Goal: Navigation & Orientation: Find specific page/section

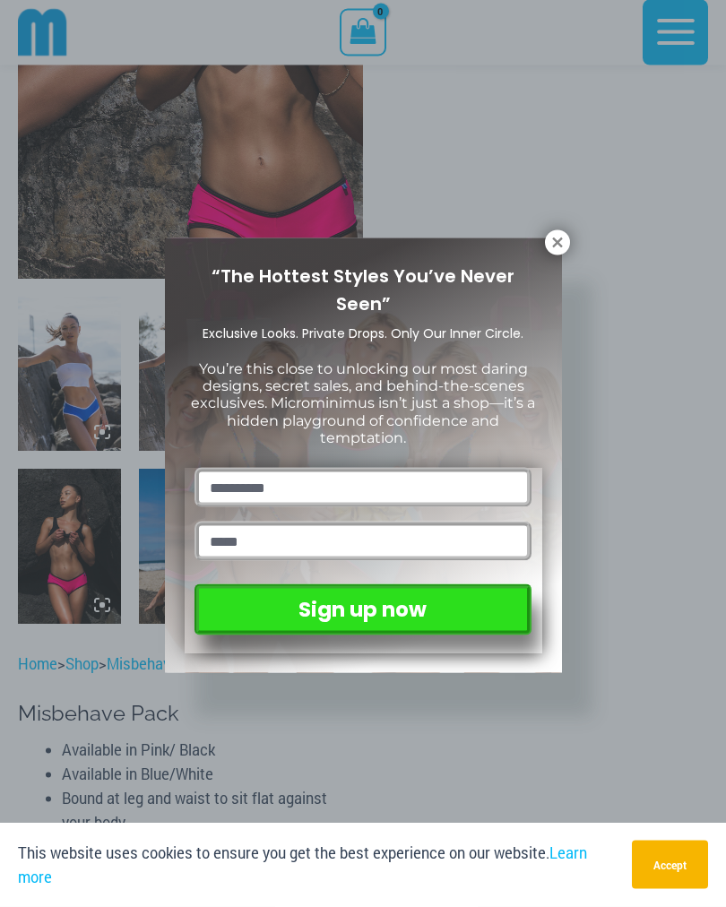
click at [568, 233] on div "“The Hottest Styles You’ve Never Seen” Exclusive Looks. Private Drops. Only Our…" at bounding box center [363, 453] width 726 height 907
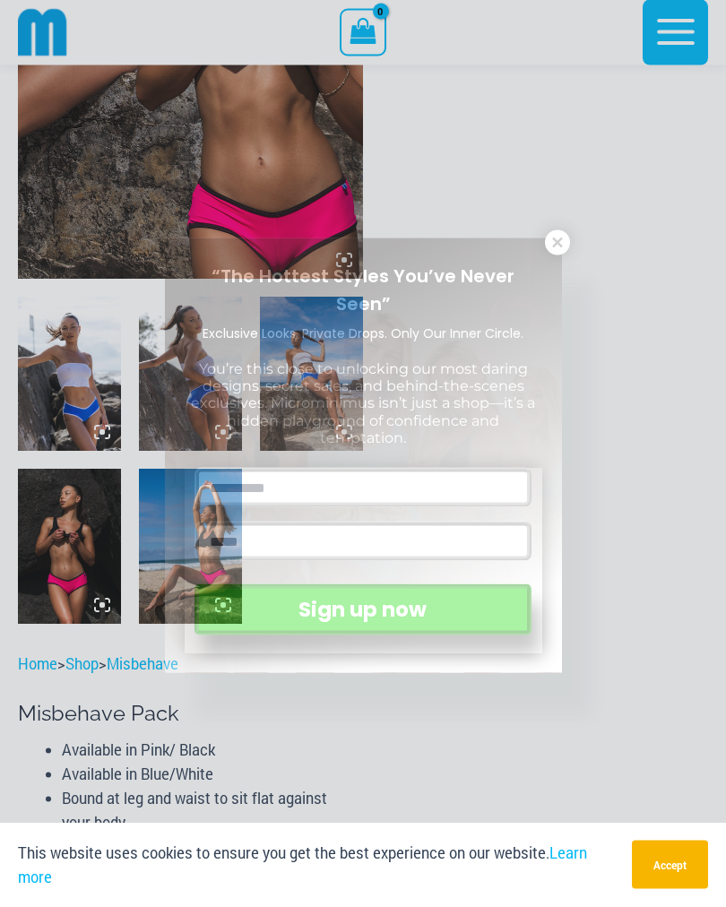
scroll to position [353, 0]
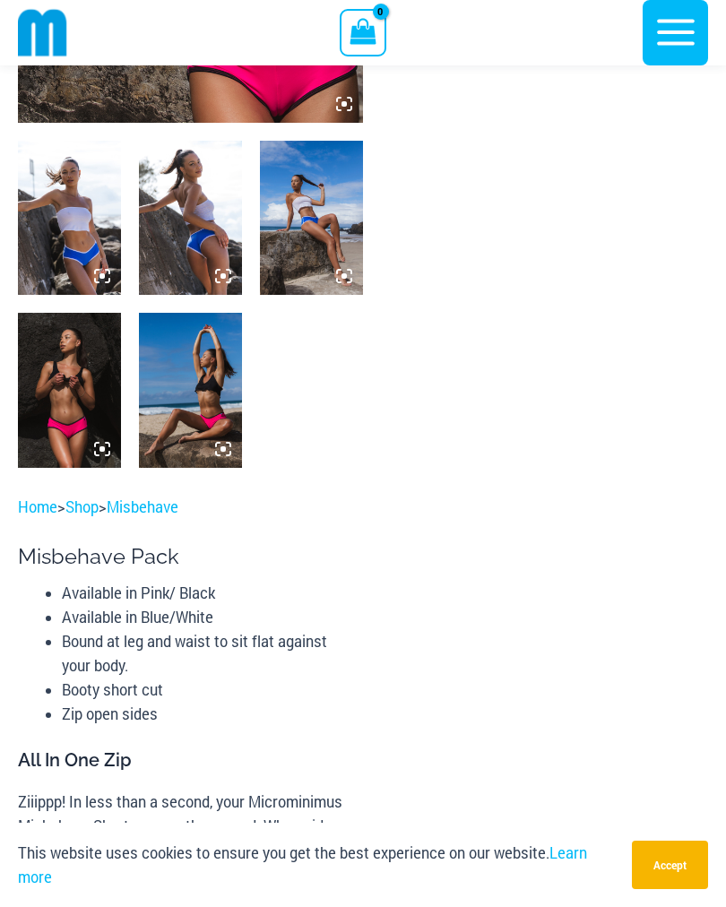
scroll to position [508, 0]
click at [79, 377] on img at bounding box center [69, 391] width 103 height 154
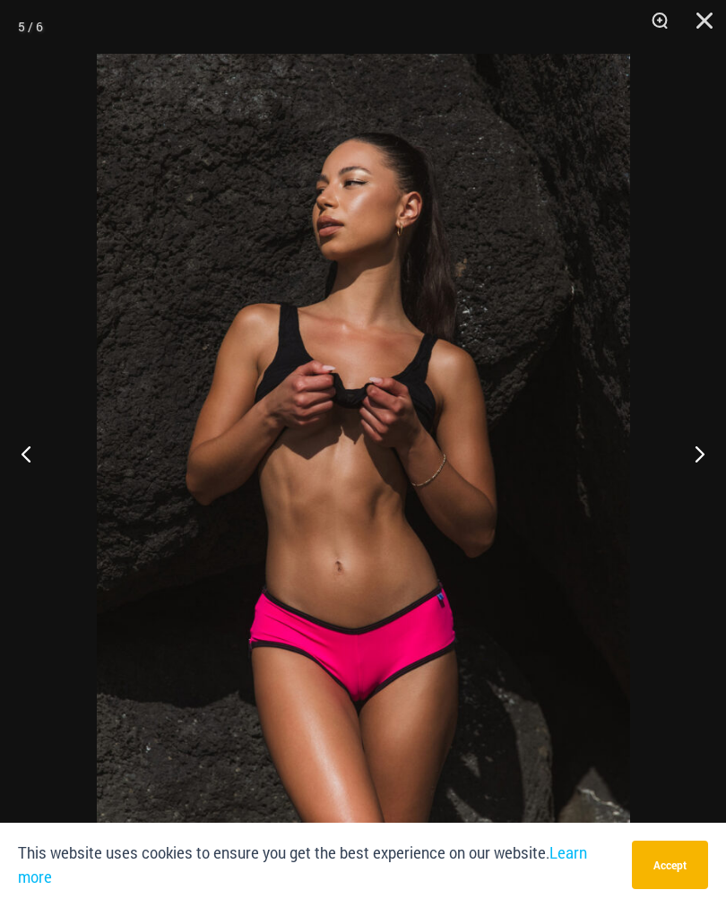
click at [717, 437] on button "Next" at bounding box center [692, 454] width 67 height 90
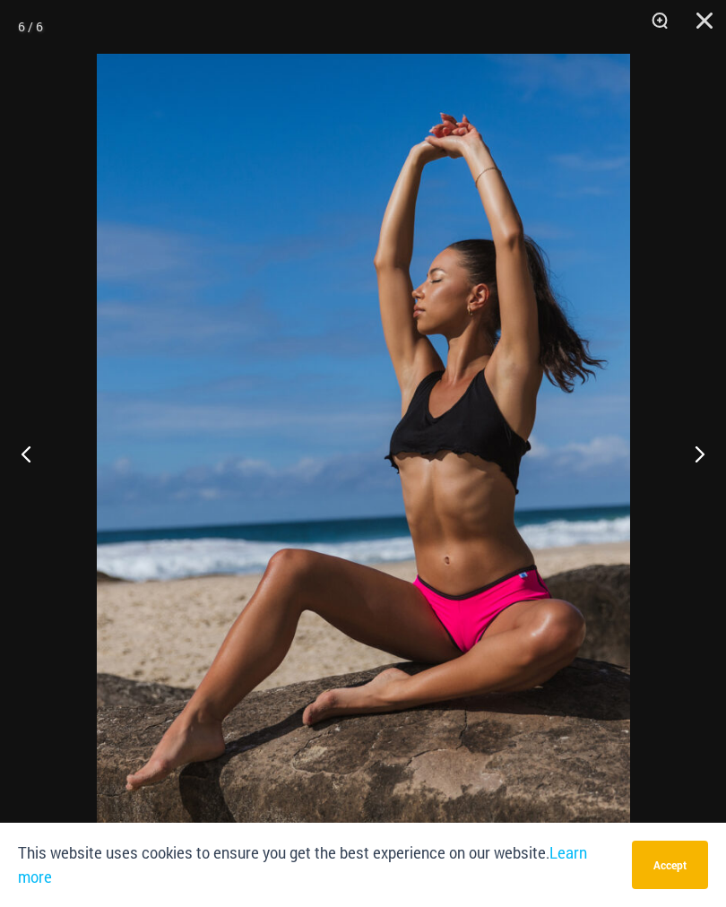
click at [713, 443] on button "Next" at bounding box center [692, 454] width 67 height 90
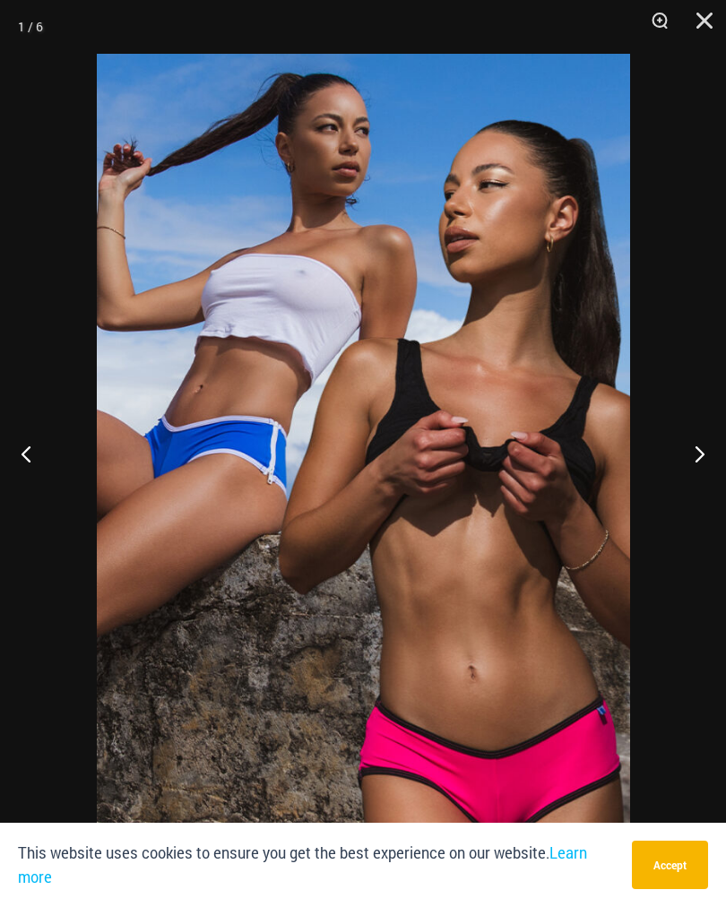
click at [715, 442] on button "Next" at bounding box center [692, 454] width 67 height 90
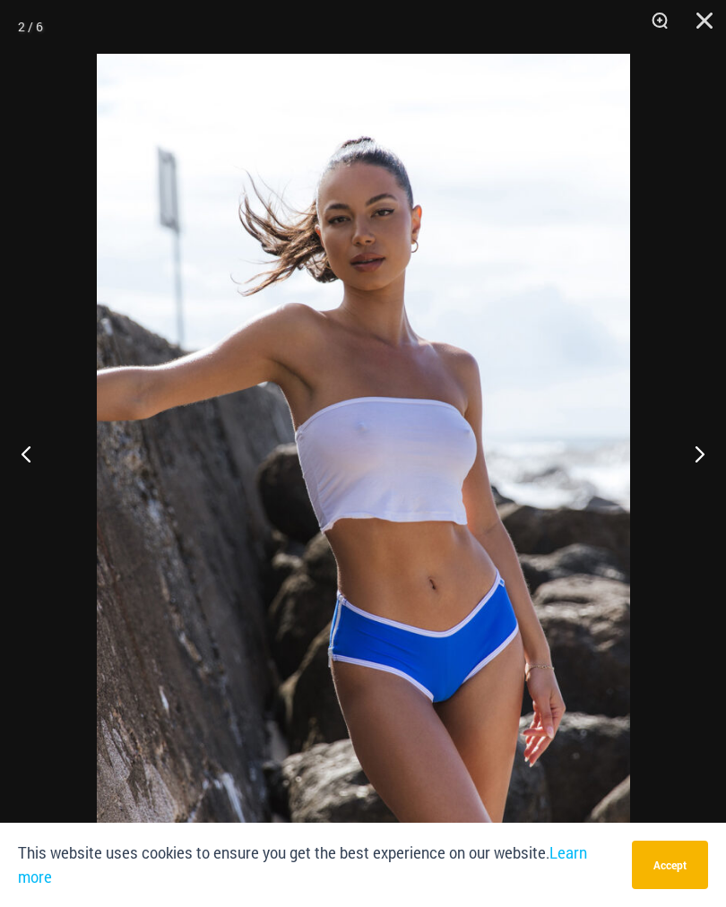
click at [707, 438] on button "Next" at bounding box center [692, 454] width 67 height 90
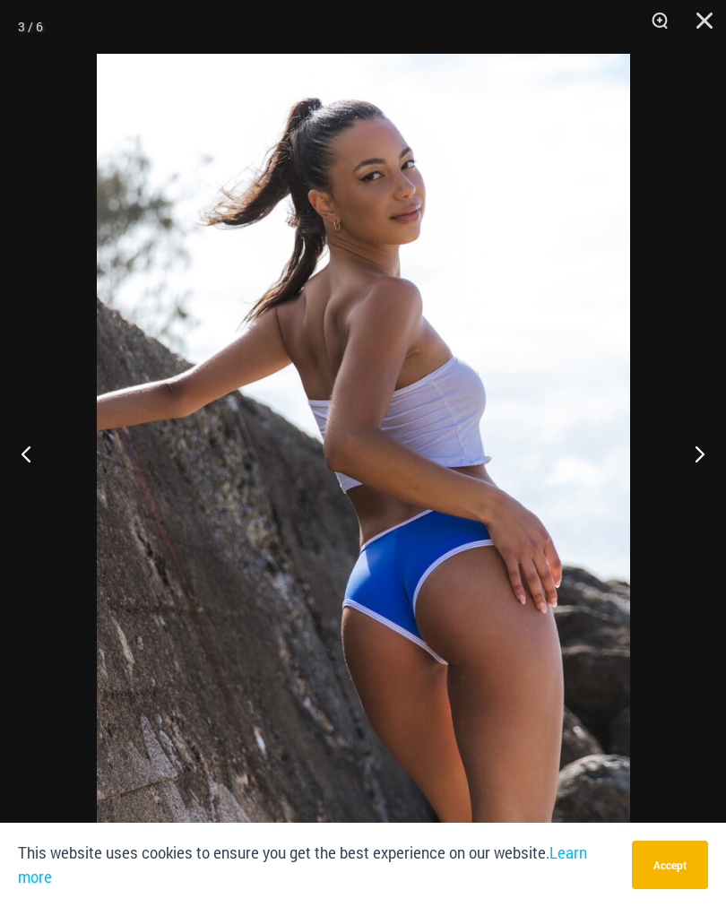
click at [710, 427] on button "Next" at bounding box center [692, 454] width 67 height 90
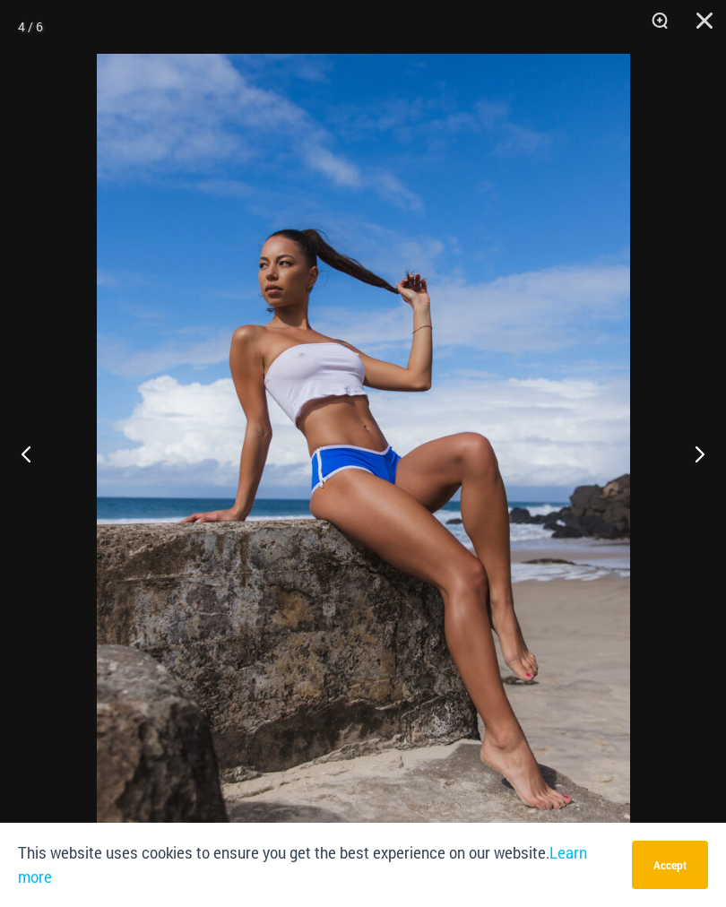
click at [712, 431] on button "Next" at bounding box center [692, 454] width 67 height 90
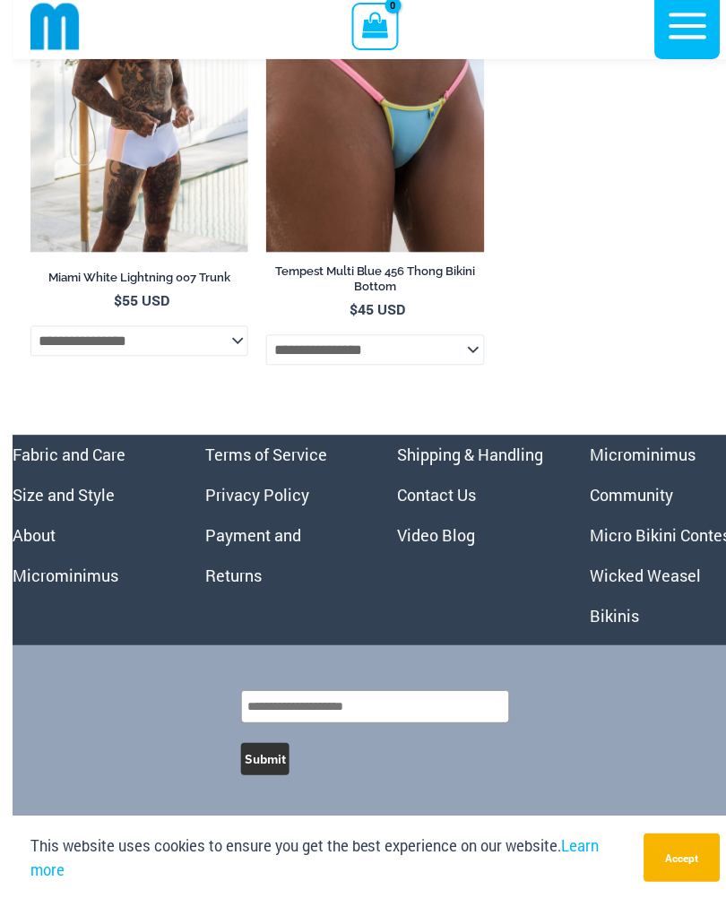
scroll to position [5255, 0]
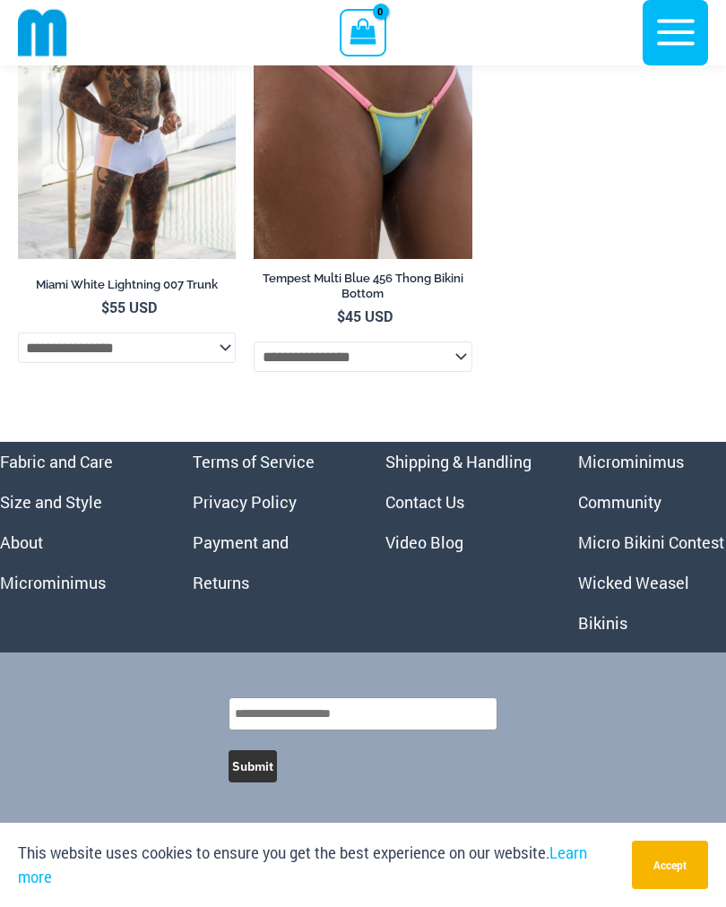
click at [610, 610] on link "Wicked Weasel Bikinis" at bounding box center [633, 603] width 111 height 62
